Goal: Check status: Check status

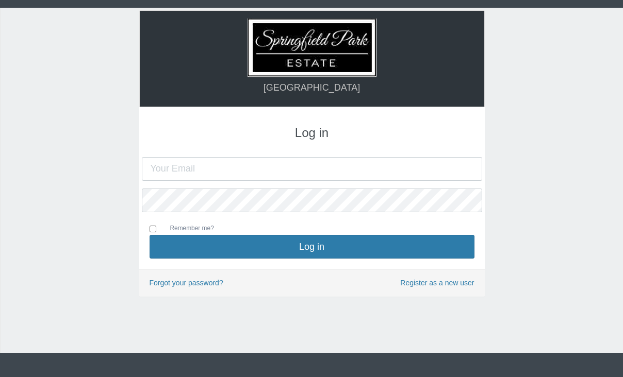
type input "[PERSON_NAME][EMAIL_ADDRESS][DOMAIN_NAME]"
click at [154, 229] on input "Remember me?" at bounding box center [152, 229] width 7 height 7
checkbox input "true"
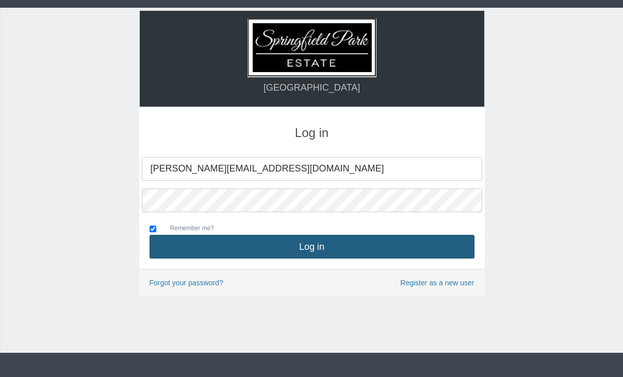
click at [308, 244] on button "Log in" at bounding box center [311, 247] width 325 height 24
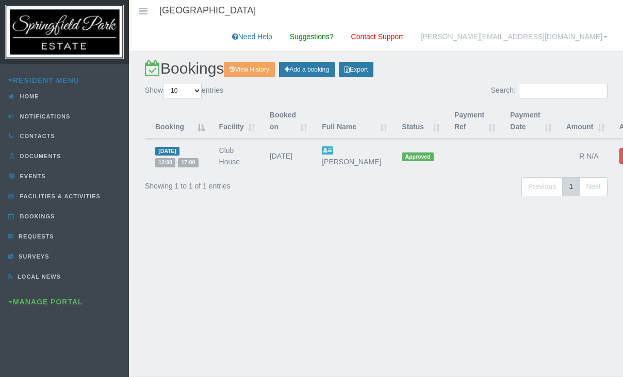
click at [401, 153] on span "Approved" at bounding box center [417, 157] width 32 height 9
click at [255, 62] on link "View History" at bounding box center [249, 69] width 51 height 15
